Goal: Information Seeking & Learning: Learn about a topic

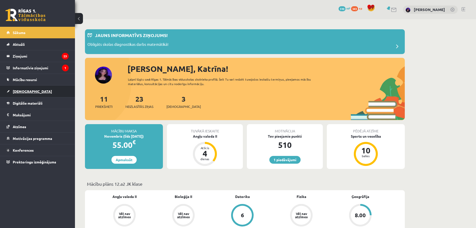
click at [22, 90] on span "[DEMOGRAPHIC_DATA]" at bounding box center [32, 91] width 39 height 5
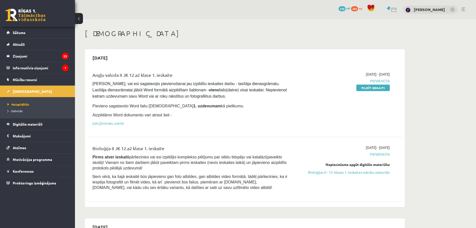
drag, startPoint x: 369, startPoint y: 87, endPoint x: 264, endPoint y: 17, distance: 126.8
click at [369, 87] on link "Pildīt ieskaiti" at bounding box center [374, 88] width 34 height 7
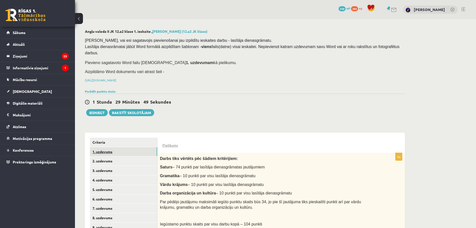
click at [112, 147] on link "1. uzdevums" at bounding box center [123, 151] width 67 height 9
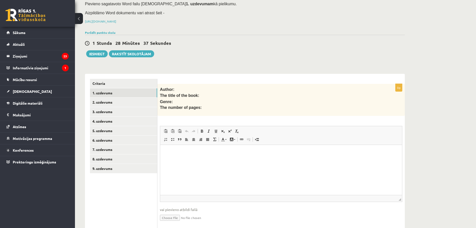
scroll to position [69, 0]
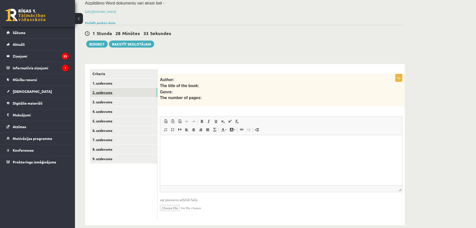
click at [105, 88] on link "2. uzdevums" at bounding box center [123, 92] width 67 height 9
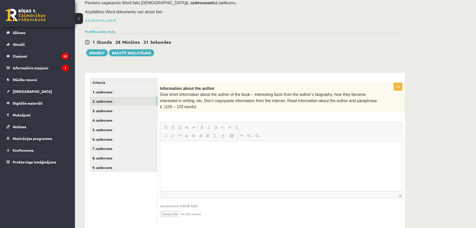
scroll to position [0, 0]
click at [108, 106] on link "3. uzdevums" at bounding box center [123, 110] width 67 height 9
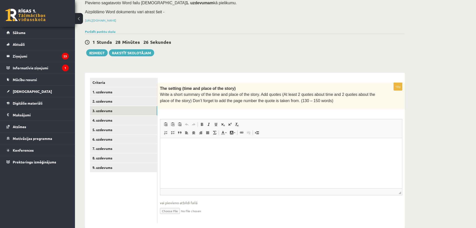
scroll to position [63, 0]
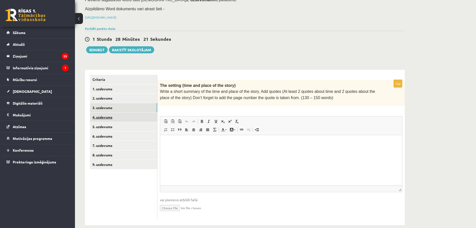
click at [104, 113] on link "4. uzdevums" at bounding box center [123, 117] width 67 height 9
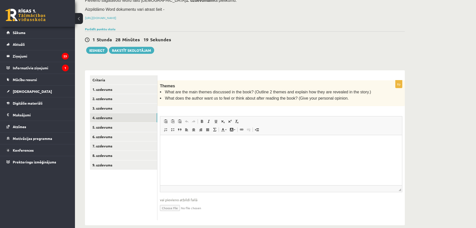
scroll to position [0, 0]
click at [105, 123] on link "5. uzdevums" at bounding box center [123, 127] width 67 height 9
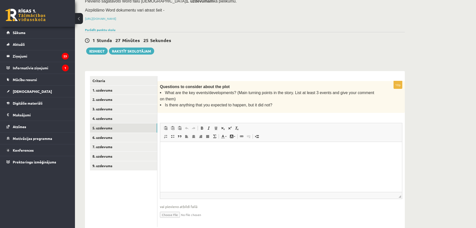
scroll to position [62, 0]
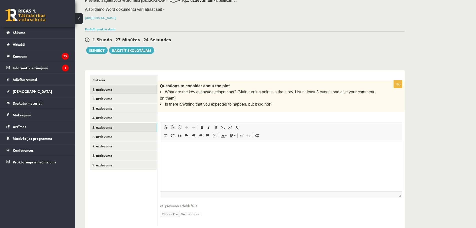
click at [107, 85] on link "1. uzdevums" at bounding box center [123, 89] width 67 height 9
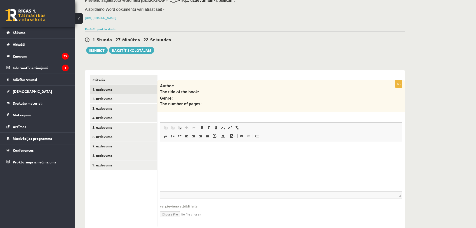
scroll to position [0, 0]
click at [172, 209] on input "file" at bounding box center [281, 214] width 243 height 10
type input "**********"
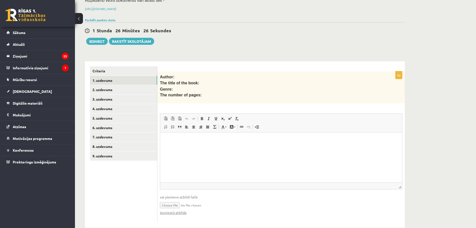
scroll to position [74, 0]
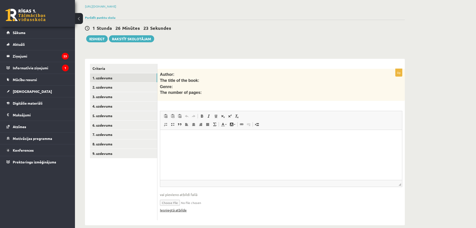
click at [178, 207] on link "Iesniegtā atbilde" at bounding box center [173, 209] width 27 height 5
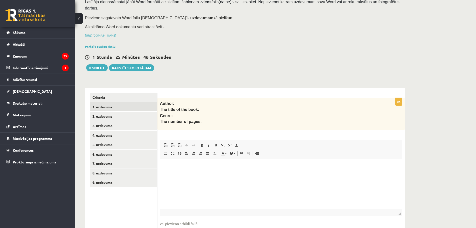
scroll to position [0, 0]
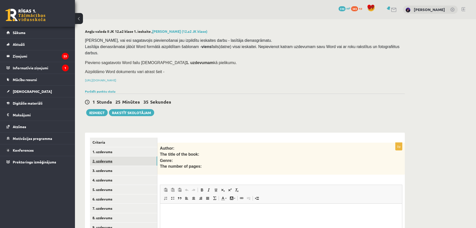
click at [110, 156] on link "2. uzdevums" at bounding box center [123, 160] width 67 height 9
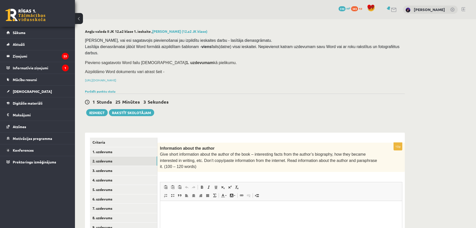
scroll to position [60, 0]
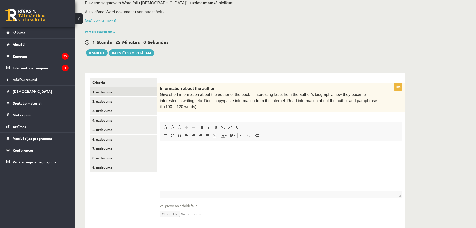
click at [108, 87] on link "1. uzdevums" at bounding box center [123, 91] width 67 height 9
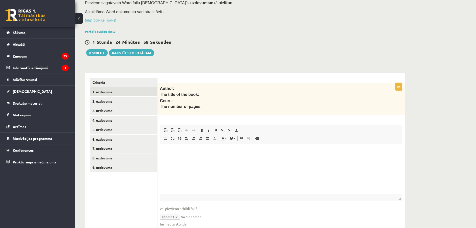
scroll to position [0, 0]
click at [172, 159] on html at bounding box center [281, 151] width 242 height 15
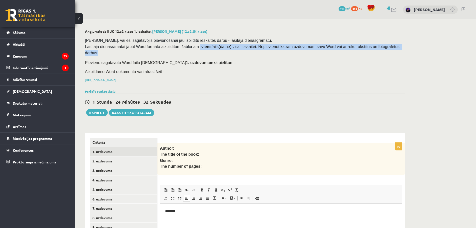
drag, startPoint x: 192, startPoint y: 47, endPoint x: 393, endPoint y: 47, distance: 200.8
click at [393, 47] on pre "Pārliecinies, vai esi sagatavojis pievienošanai jau izpildītu ieskaites darbu -…" at bounding box center [244, 47] width 318 height 19
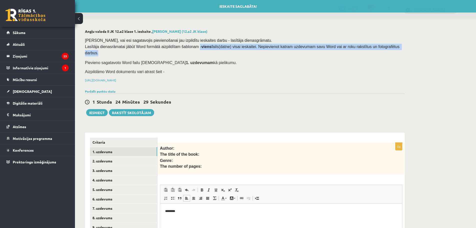
copy span "viens fails(datne) visai ieskaitei. Nepievienot katram uzdevumam savu Word vai …"
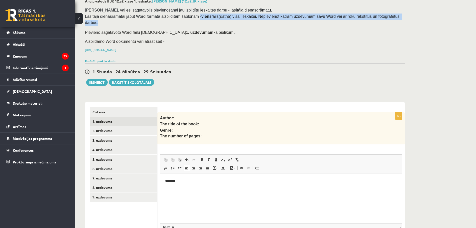
scroll to position [74, 0]
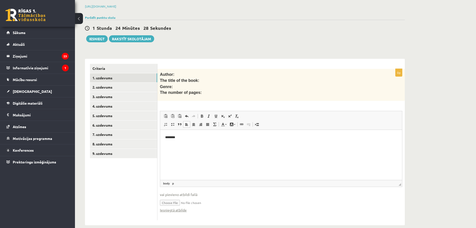
click at [183, 136] on p "********" at bounding box center [281, 137] width 232 height 5
click at [188, 144] on p "*********" at bounding box center [281, 145] width 232 height 5
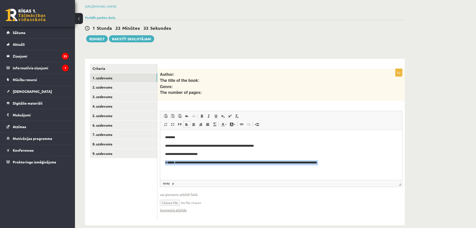
drag, startPoint x: 166, startPoint y: 163, endPoint x: 312, endPoint y: 167, distance: 146.1
click at [312, 167] on body "**********" at bounding box center [281, 154] width 232 height 39
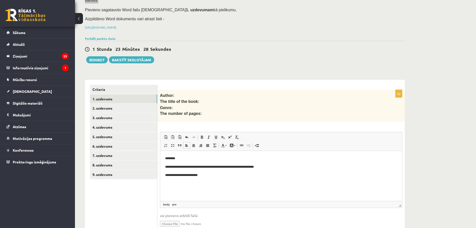
scroll to position [24, 0]
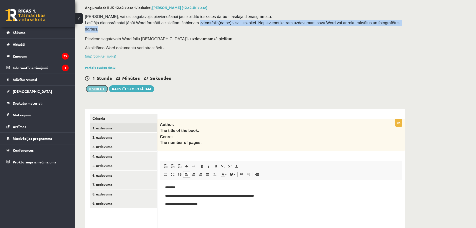
click at [96, 85] on button "Iesniegt" at bounding box center [97, 88] width 22 height 7
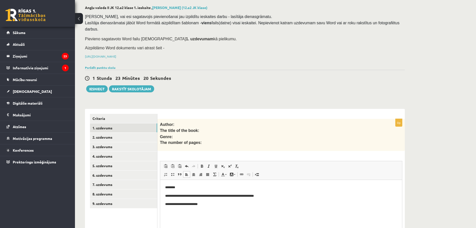
click at [236, 45] on p "Aizpildāmo Word dokumentu vari atrast šeit -" at bounding box center [244, 48] width 318 height 6
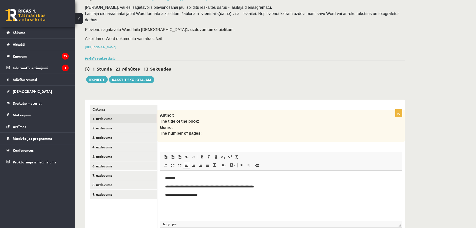
scroll to position [0, 0]
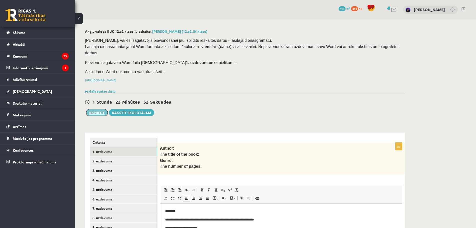
click at [92, 109] on button "Iesniegt" at bounding box center [97, 112] width 22 height 7
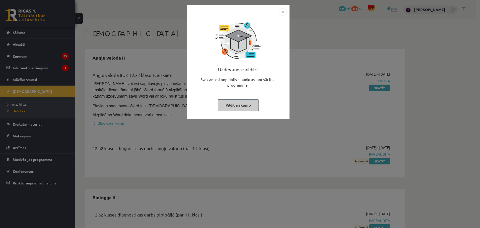
click at [238, 104] on button "Pildīt nākamo" at bounding box center [238, 105] width 41 height 12
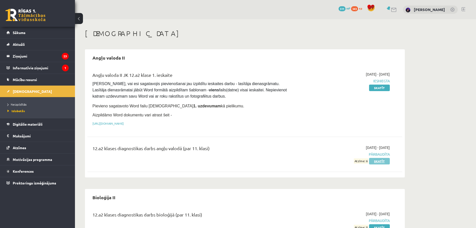
click at [378, 161] on link "Skatīt" at bounding box center [379, 161] width 21 height 7
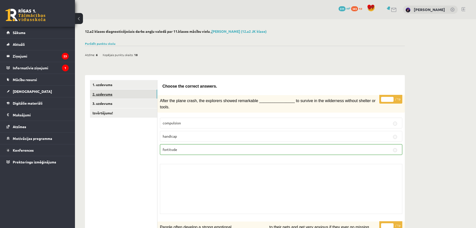
click at [105, 94] on link "2. uzdevums" at bounding box center [123, 94] width 67 height 9
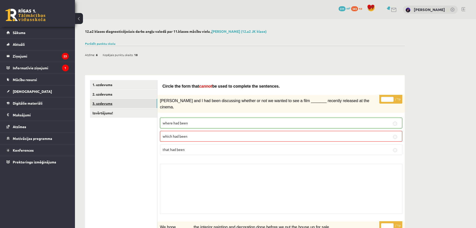
click at [109, 101] on link "3. uzdevums" at bounding box center [123, 103] width 67 height 9
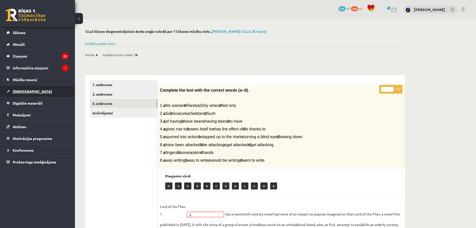
click at [26, 91] on span "[DEMOGRAPHIC_DATA]" at bounding box center [32, 91] width 39 height 5
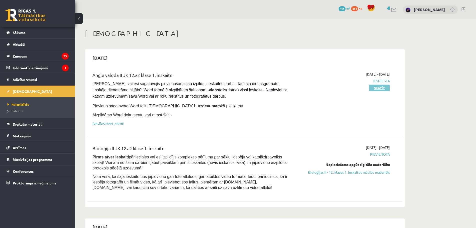
click at [386, 89] on link "Skatīt" at bounding box center [379, 88] width 21 height 7
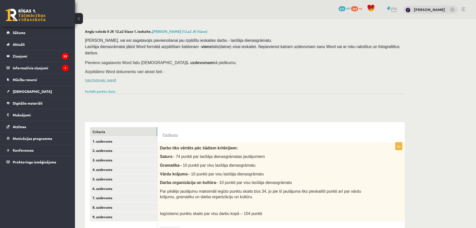
click at [116, 78] on link "[URL][DOMAIN_NAME]" at bounding box center [100, 80] width 31 height 4
click at [23, 90] on span "[DEMOGRAPHIC_DATA]" at bounding box center [32, 91] width 39 height 5
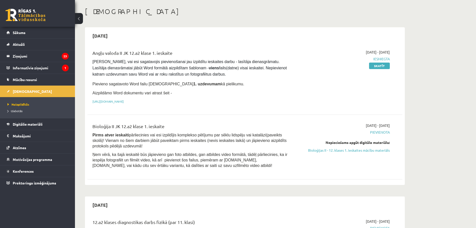
scroll to position [75, 0]
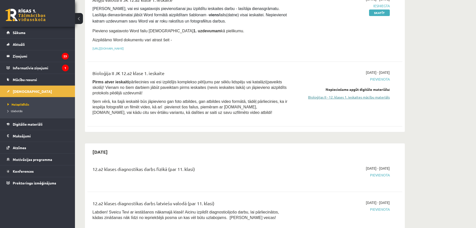
click at [345, 98] on link "Bioloģijas II - 12. klases 1. ieskaites mācību materiāls" at bounding box center [343, 97] width 94 height 5
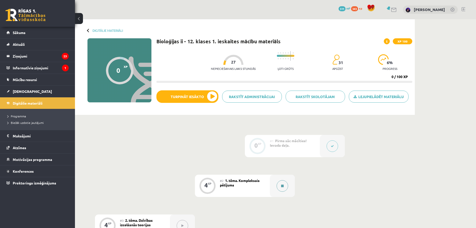
click at [281, 183] on button at bounding box center [283, 186] width 12 height 12
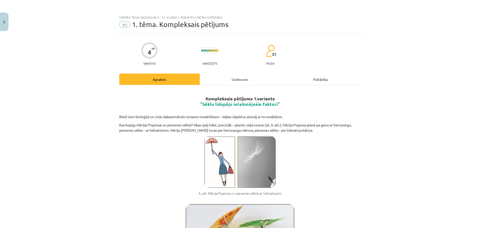
click at [229, 76] on div "Uzdevums" at bounding box center [240, 79] width 81 height 11
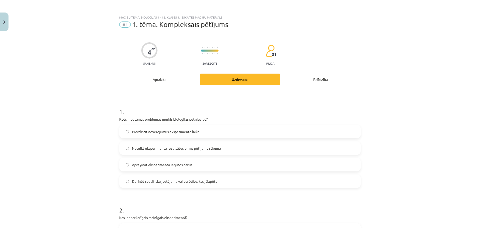
click at [160, 80] on div "Apraksts" at bounding box center [159, 79] width 81 height 11
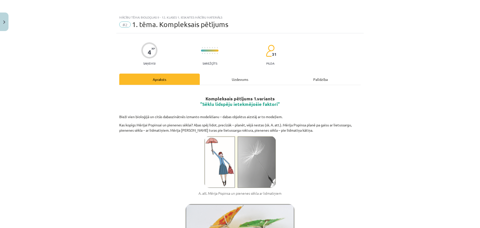
click at [318, 79] on div "Palīdzība" at bounding box center [320, 79] width 81 height 11
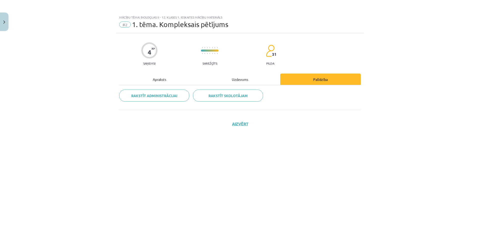
click at [164, 77] on div "Apraksts" at bounding box center [159, 79] width 81 height 11
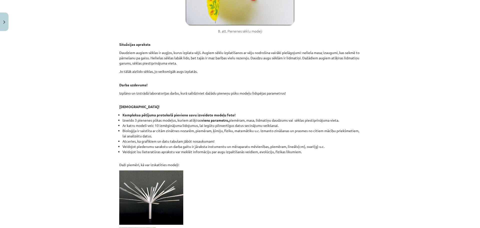
scroll to position [400, 0]
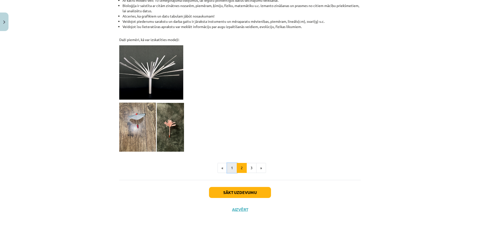
click at [230, 166] on button "1" at bounding box center [232, 168] width 10 height 10
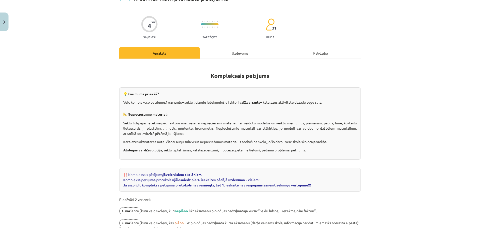
scroll to position [15, 0]
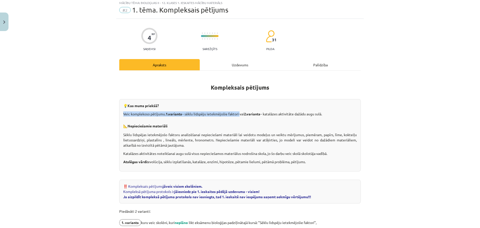
drag, startPoint x: 122, startPoint y: 114, endPoint x: 239, endPoint y: 115, distance: 116.3
click at [239, 115] on p "Veic komplekoso pētījumu. 1.variants – sēklu lidspēju ietekmējošie faktori vai …" at bounding box center [240, 113] width 234 height 5
copy p "Veic komplekoso pētījumu. 1.variants – sēklu lidspēju ietekmējošie faktori"
click at [363, 110] on div "Mācību tēma: Bioloģijas ii - 12. klases 1. ieskaites mācību materiāls #2 1. tēm…" at bounding box center [240, 114] width 480 height 228
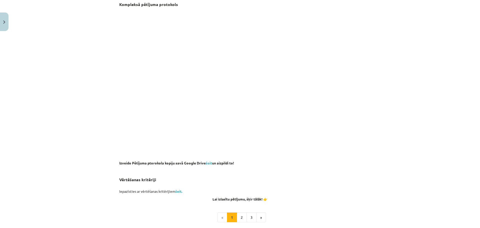
scroll to position [324, 0]
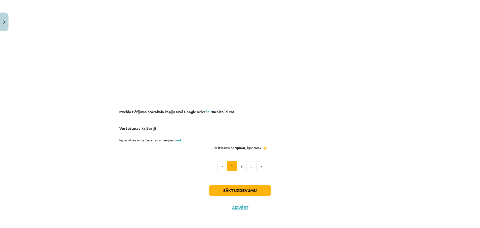
click at [216, 119] on h3 "Vērtēšanas kritēriji" at bounding box center [240, 126] width 242 height 19
click at [208, 112] on link "šeit" at bounding box center [209, 111] width 6 height 5
click at [238, 165] on button "2" at bounding box center [242, 166] width 10 height 10
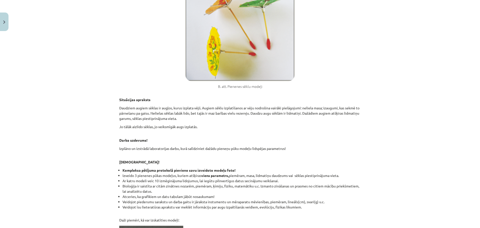
scroll to position [225, 0]
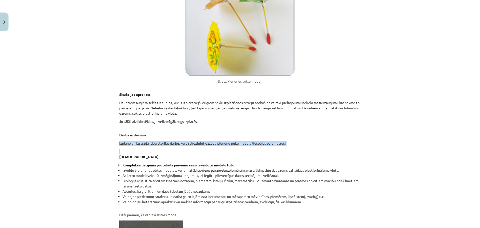
drag, startPoint x: 117, startPoint y: 143, endPoint x: 243, endPoint y: 146, distance: 126.3
click at [241, 146] on div "4 XP Saņemsi Sarežģīts 31 pilda Apraksts Uzdevums Palīdzība Kompleksais pētījum…" at bounding box center [240, 100] width 248 height 585
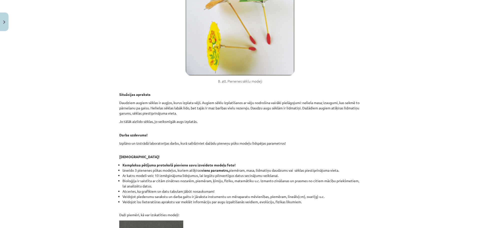
click at [178, 132] on p "Darba uzdevums!" at bounding box center [240, 132] width 242 height 11
drag, startPoint x: 117, startPoint y: 134, endPoint x: 315, endPoint y: 142, distance: 198.4
click at [315, 142] on div "4 XP Saņemsi Sarežģīts 31 pilda Apraksts Uzdevums Palīdzība Kompleksais pētījum…" at bounding box center [240, 100] width 248 height 585
copy div "Darba uzdevums! Izplāno un izstrādā laboratorijas darbu, kurā salīdziniet dažād…"
